Goal: Task Accomplishment & Management: Use online tool/utility

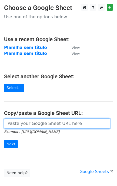
click at [64, 127] on input "url" at bounding box center [57, 124] width 106 height 10
paste input "[URL][DOMAIN_NAME]"
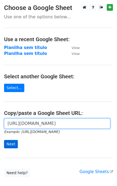
scroll to position [0, 119]
type input "[URL][DOMAIN_NAME]"
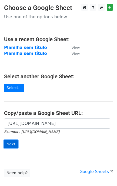
click at [14, 148] on input "Next" at bounding box center [11, 144] width 14 height 8
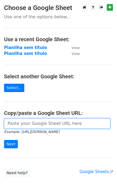
click at [28, 120] on input "url" at bounding box center [57, 124] width 106 height 10
paste input "[URL][DOMAIN_NAME]"
type input "[URL][DOMAIN_NAME]"
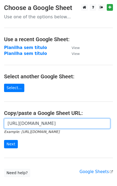
click at [42, 125] on input "[URL][DOMAIN_NAME]" at bounding box center [57, 124] width 106 height 10
drag, startPoint x: 7, startPoint y: 123, endPoint x: 122, endPoint y: 119, distance: 114.4
click at [116, 119] on html "Choose a Google Sheet Use one of the options below... Use a recent Google Sheet…" at bounding box center [58, 110] width 117 height 220
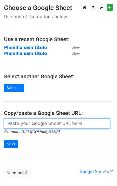
paste input "[URL][DOMAIN_NAME]"
type input "[URL][DOMAIN_NAME]"
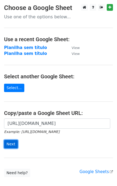
click at [8, 145] on input "Next" at bounding box center [11, 144] width 14 height 8
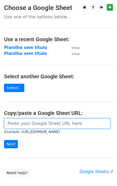
click at [25, 125] on input "url" at bounding box center [57, 124] width 106 height 10
paste input "[URL][DOMAIN_NAME]"
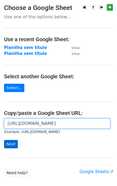
scroll to position [0, 119]
type input "https://docs.google.com/spreadsheets/d/11dGfEbGc57YceTrmeJPNe1kg2RUhHsyv8kR8EpL…"
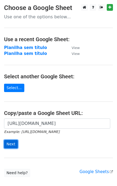
click at [8, 146] on input "Next" at bounding box center [11, 144] width 14 height 8
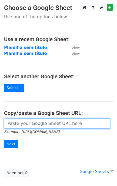
drag, startPoint x: 0, startPoint y: 0, endPoint x: 28, endPoint y: 128, distance: 131.2
click at [28, 128] on input "url" at bounding box center [57, 124] width 106 height 10
paste input "https://docs.google.com/spreadsheets/d/11dGfEbGc57YceTrmeJPNe1kg2RUhHsyv8kR8EpL…"
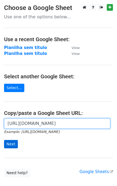
scroll to position [0, 119]
type input "[URL][DOMAIN_NAME]"
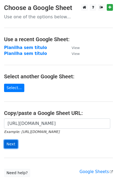
click at [11, 147] on input "Next" at bounding box center [11, 144] width 14 height 8
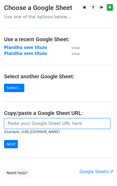
click at [29, 126] on input "url" at bounding box center [57, 124] width 106 height 10
paste input "https://docs.google.com/spreadsheets/d/11dGfEbGc57YceTrmeJPNe1kg2RUhHsyv8kR8EpL…"
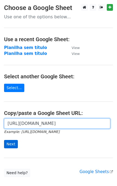
scroll to position [0, 119]
type input "https://docs.google.com/spreadsheets/d/11dGfEbGc57YceTrmeJPNe1kg2RUhHsyv8kR8EpL…"
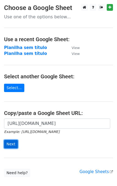
scroll to position [0, 0]
click at [12, 143] on input "Next" at bounding box center [11, 144] width 14 height 8
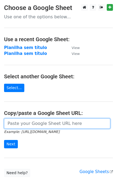
click at [24, 123] on input "url" at bounding box center [57, 124] width 106 height 10
paste input "[URL][DOMAIN_NAME]"
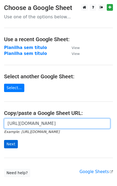
type input "[URL][DOMAIN_NAME]"
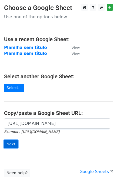
click at [10, 146] on input "Next" at bounding box center [11, 144] width 14 height 8
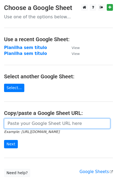
click at [30, 124] on input "url" at bounding box center [57, 124] width 106 height 10
paste input "[URL][DOMAIN_NAME]"
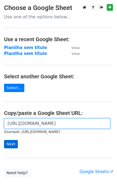
type input "[URL][DOMAIN_NAME]"
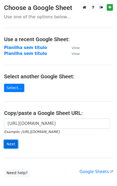
scroll to position [0, 0]
click at [15, 141] on input "Next" at bounding box center [11, 144] width 14 height 8
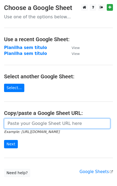
click at [20, 128] on input "url" at bounding box center [57, 124] width 106 height 10
paste input "https://docs.google.com/spreadsheets/d/11dGfEbGc57YceTrmeJPNe1kg2RUhHsyv8kR8EpL…"
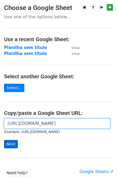
type input "https://docs.google.com/spreadsheets/d/11dGfEbGc57YceTrmeJPNe1kg2RUhHsyv8kR8EpL…"
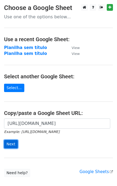
scroll to position [0, 0]
click at [12, 142] on input "Next" at bounding box center [11, 144] width 14 height 8
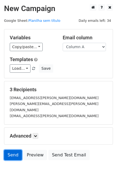
click at [15, 150] on link "Send" at bounding box center [13, 155] width 18 height 10
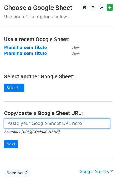
click at [43, 125] on input "url" at bounding box center [57, 124] width 106 height 10
paste input "[URL][DOMAIN_NAME]"
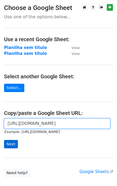
scroll to position [0, 119]
type input "[URL][DOMAIN_NAME]"
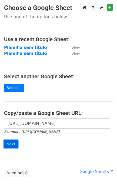
click at [10, 143] on input "Next" at bounding box center [11, 144] width 14 height 8
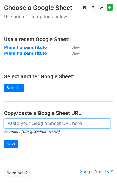
click at [26, 128] on input "url" at bounding box center [57, 124] width 106 height 10
paste input "https://docs.google.com/spreadsheets/d/11dGfEbGc57YceTrmeJPNe1kg2RUhHsyv8kR8EpL…"
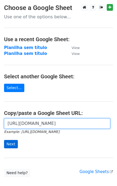
type input "https://docs.google.com/spreadsheets/d/11dGfEbGc57YceTrmeJPNe1kg2RUhHsyv8kR8EpL…"
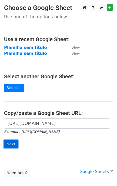
click at [14, 141] on input "Next" at bounding box center [11, 144] width 14 height 8
